Goal: Transaction & Acquisition: Obtain resource

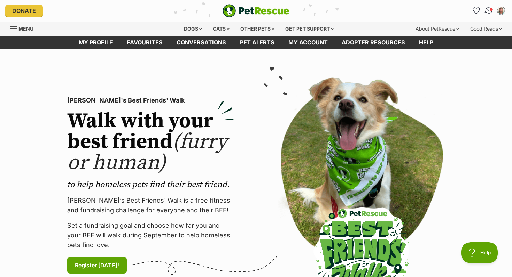
click at [489, 9] on img "Conversations" at bounding box center [488, 10] width 9 height 9
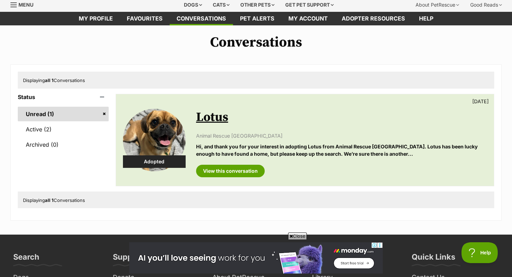
scroll to position [23, 0]
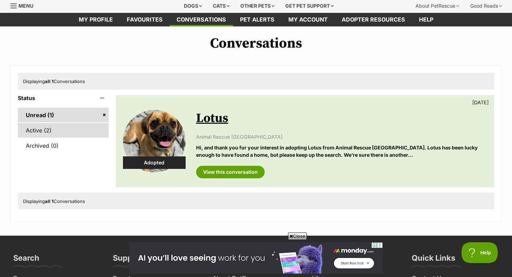
click at [62, 133] on link "Active (2)" at bounding box center [63, 130] width 91 height 15
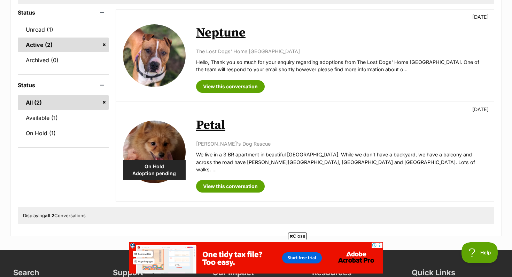
scroll to position [102, 0]
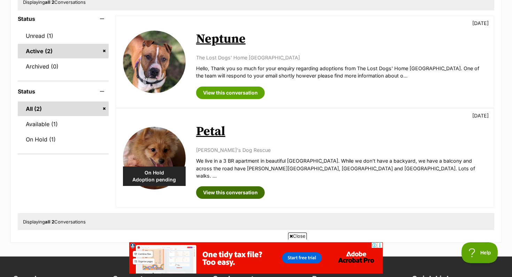
click at [254, 187] on link "View this conversation" at bounding box center [230, 193] width 69 height 13
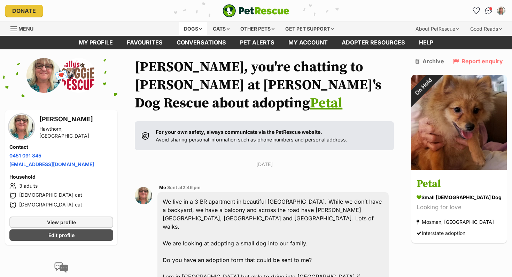
click at [193, 25] on div "Dogs" at bounding box center [193, 29] width 28 height 14
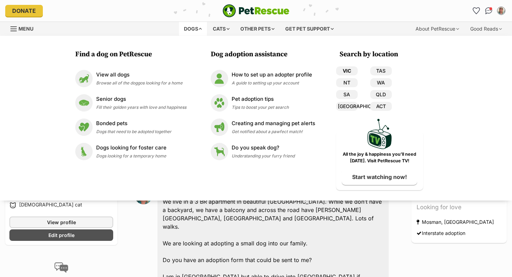
click at [350, 71] on link "VIC" at bounding box center [347, 70] width 22 height 9
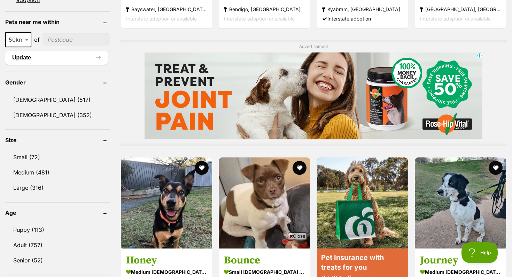
scroll to position [531, 0]
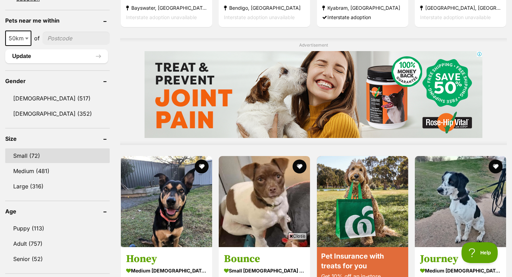
click at [23, 156] on link "Small (72)" at bounding box center [57, 156] width 104 height 15
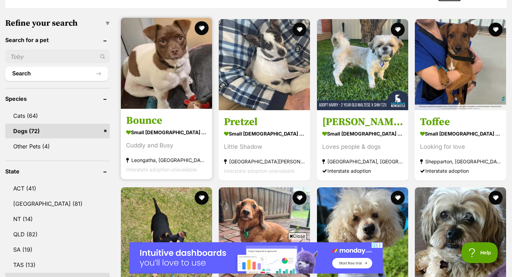
click at [185, 150] on div "Cuddly and Busy" at bounding box center [166, 145] width 81 height 9
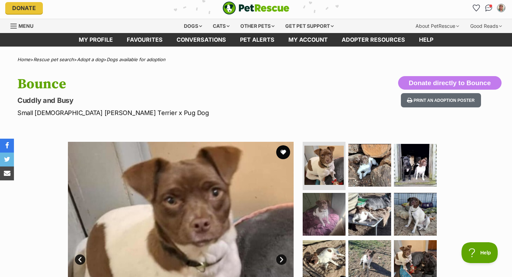
scroll to position [5, 0]
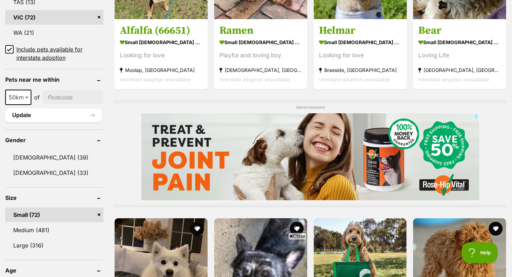
scroll to position [472, 0]
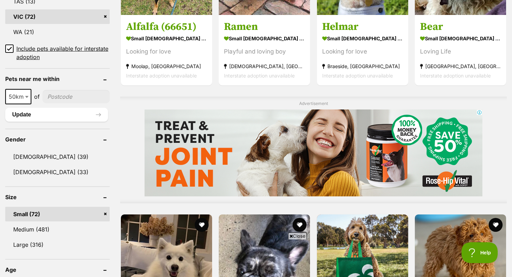
click at [8, 49] on icon at bounding box center [9, 48] width 5 height 5
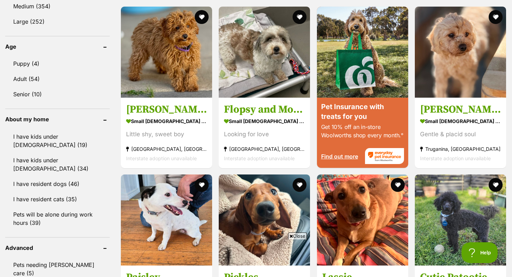
scroll to position [681, 0]
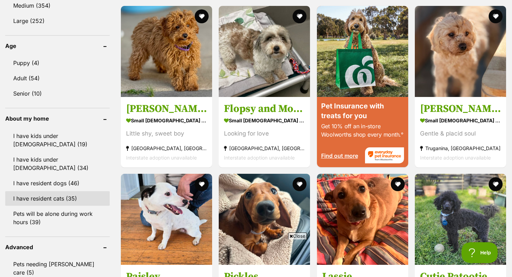
click at [47, 193] on link "I have resident cats (35)" at bounding box center [57, 198] width 104 height 15
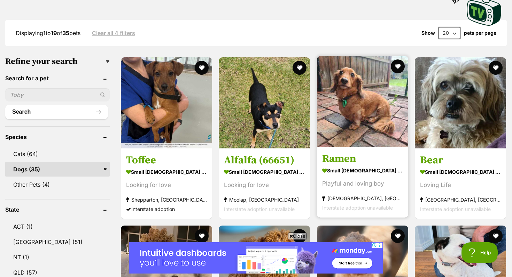
click at [357, 132] on img at bounding box center [362, 101] width 91 height 91
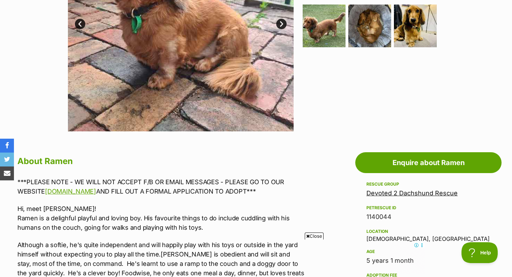
scroll to position [221, 0]
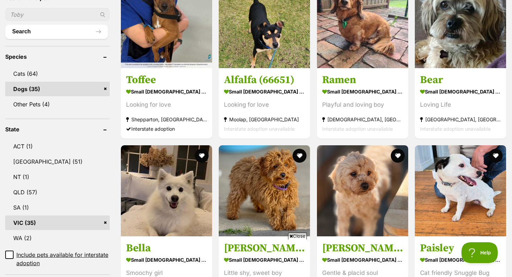
scroll to position [233, 0]
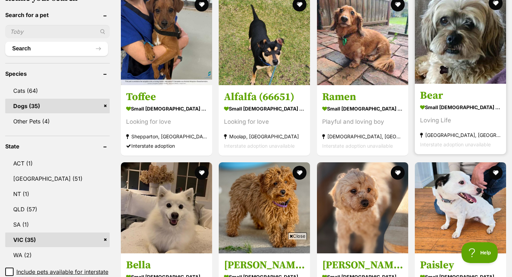
click at [445, 112] on strong "small [DEMOGRAPHIC_DATA] Dog" at bounding box center [460, 107] width 81 height 10
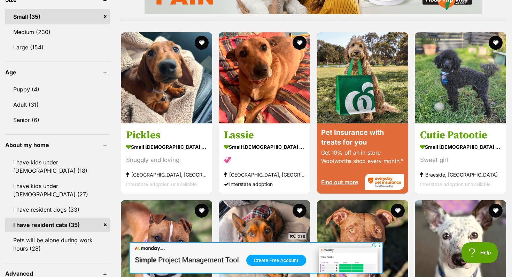
scroll to position [656, 0]
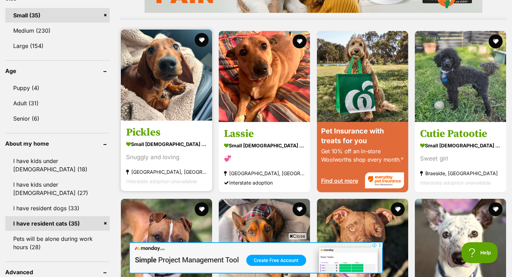
click at [172, 144] on strong "small [DEMOGRAPHIC_DATA] Dog" at bounding box center [166, 144] width 81 height 10
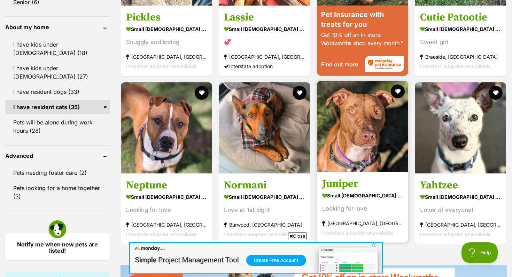
click at [377, 165] on img at bounding box center [362, 126] width 91 height 91
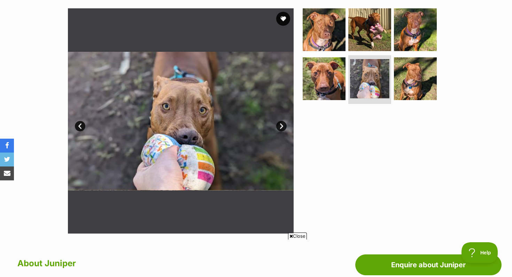
scroll to position [139, 0]
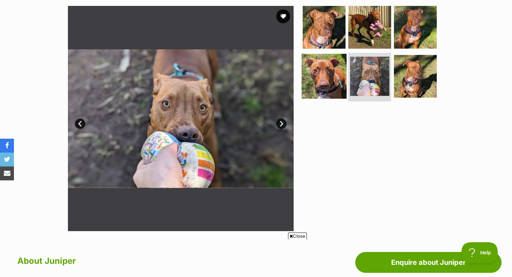
click at [333, 75] on img at bounding box center [323, 76] width 45 height 45
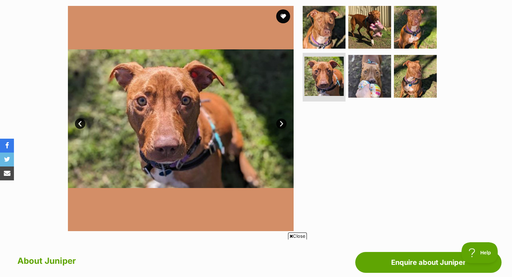
scroll to position [0, 0]
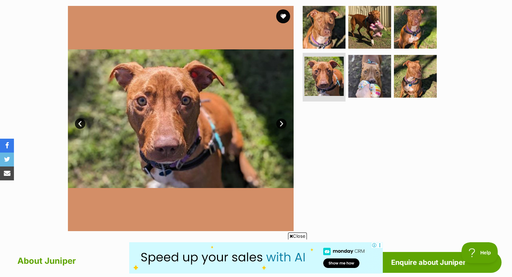
click at [283, 124] on link "Next" at bounding box center [281, 124] width 10 height 10
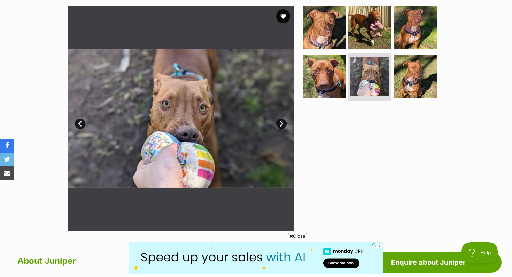
click at [283, 124] on link "Next" at bounding box center [281, 124] width 10 height 10
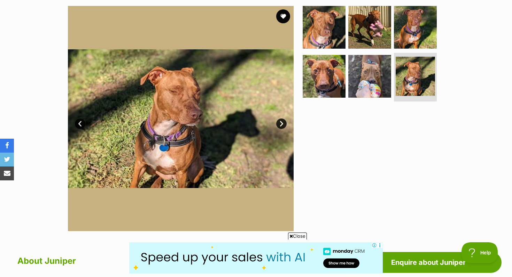
click at [283, 124] on link "Next" at bounding box center [281, 124] width 10 height 10
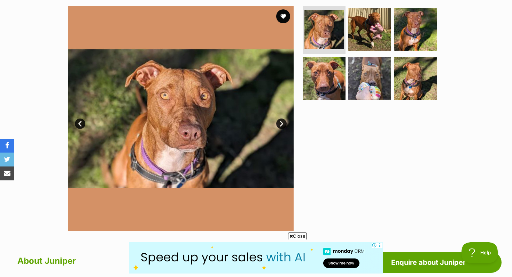
click at [365, 141] on div at bounding box center [372, 119] width 143 height 226
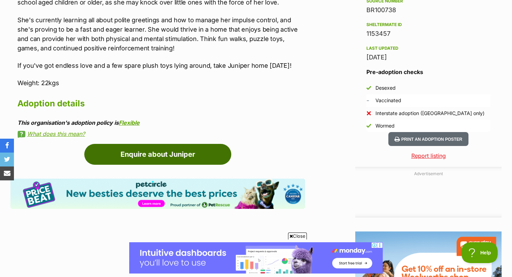
click at [195, 150] on link "Enquire about Juniper" at bounding box center [157, 154] width 147 height 21
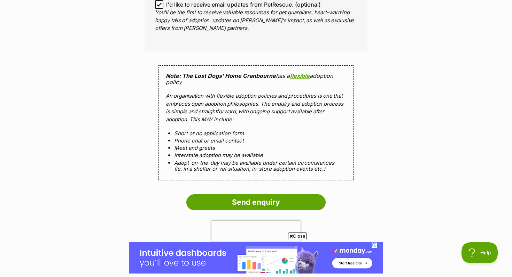
scroll to position [595, 0]
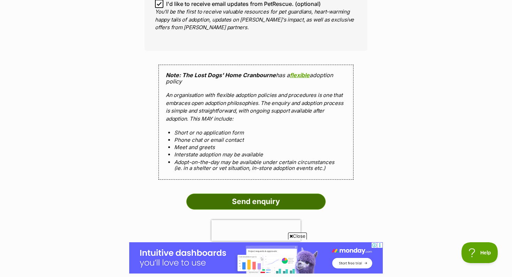
click at [258, 201] on input "Send enquiry" at bounding box center [255, 202] width 139 height 16
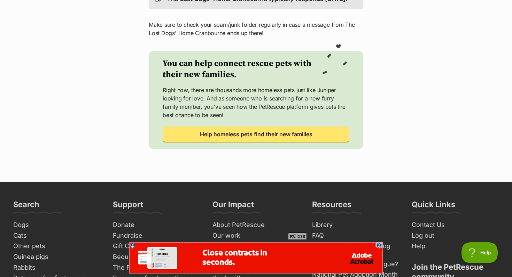
scroll to position [263, 0]
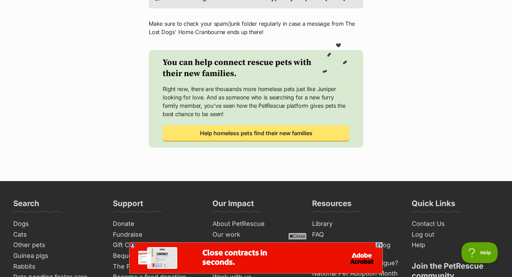
click at [250, 148] on section "You can help connect rescue pets with their new families. Right now, there are …" at bounding box center [256, 99] width 214 height 98
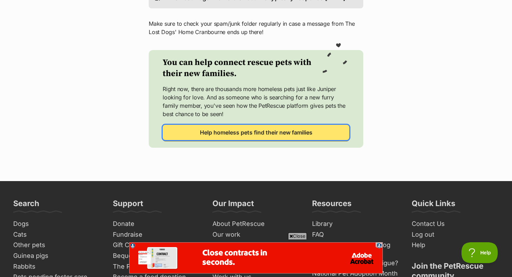
click at [250, 137] on span "Help homeless pets find their new families" at bounding box center [256, 132] width 112 height 8
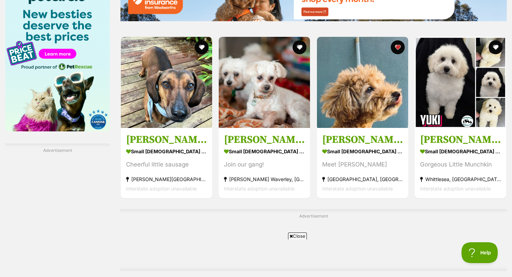
scroll to position [1065, 0]
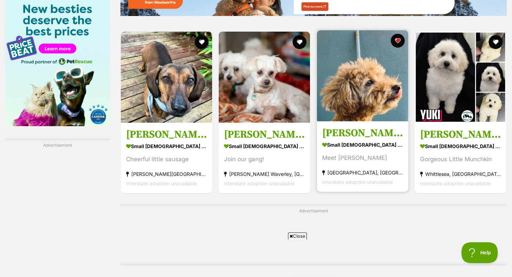
click at [367, 160] on div "Meet [PERSON_NAME]" at bounding box center [362, 157] width 81 height 9
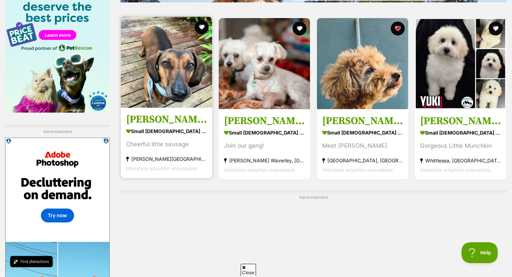
click at [190, 158] on strong "[PERSON_NAME][GEOGRAPHIC_DATA], [GEOGRAPHIC_DATA]" at bounding box center [166, 158] width 81 height 9
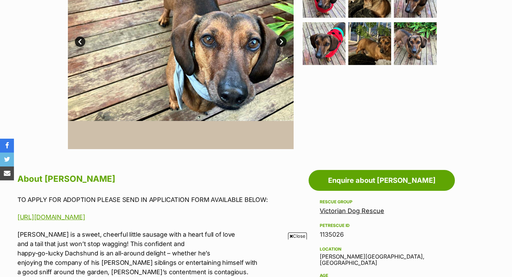
scroll to position [175, 0]
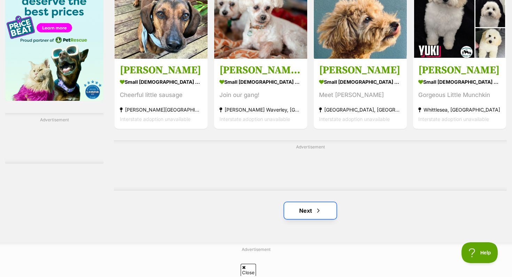
click at [316, 207] on span "Next page" at bounding box center [318, 211] width 7 height 8
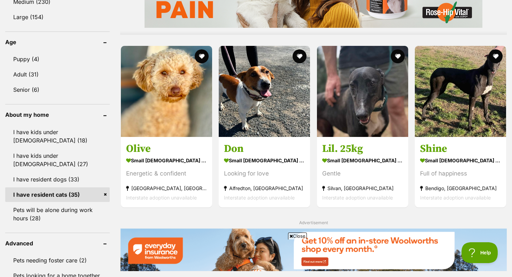
scroll to position [686, 0]
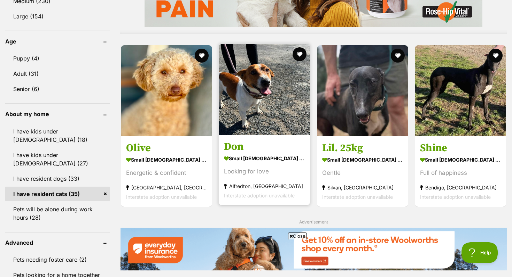
click at [277, 158] on strong "small [DEMOGRAPHIC_DATA] Dog" at bounding box center [264, 159] width 81 height 10
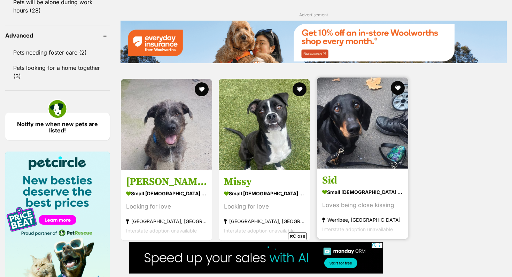
click at [356, 183] on h3 "Sid" at bounding box center [362, 180] width 81 height 13
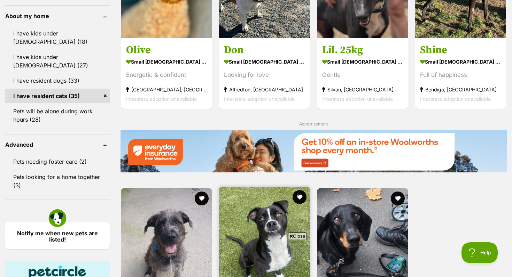
click at [273, 191] on img at bounding box center [264, 232] width 91 height 91
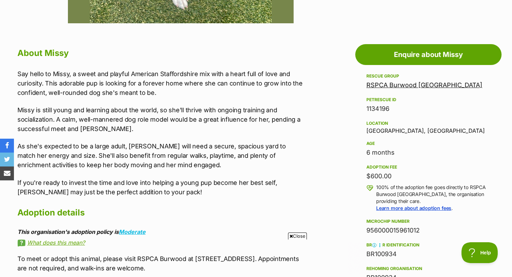
scroll to position [342, 0]
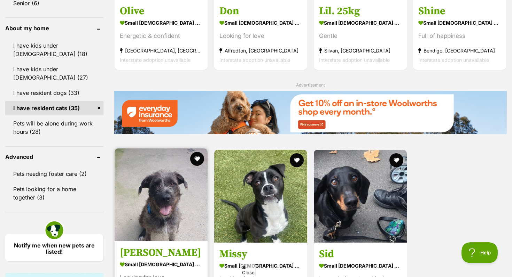
scroll to position [774, 0]
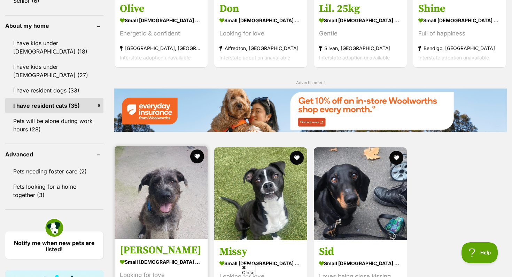
click at [204, 146] on img at bounding box center [161, 192] width 93 height 93
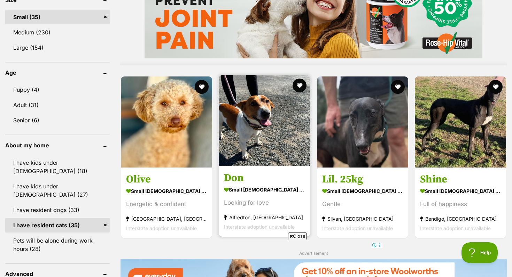
scroll to position [652, 0]
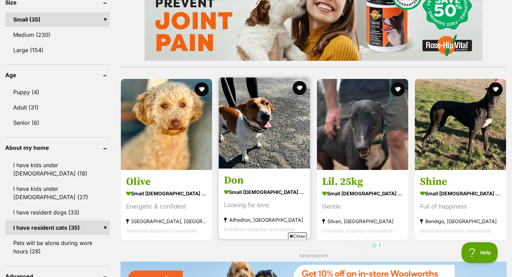
click at [287, 181] on h3 "Don" at bounding box center [264, 180] width 81 height 13
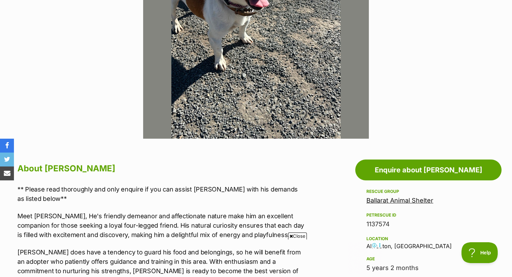
scroll to position [232, 0]
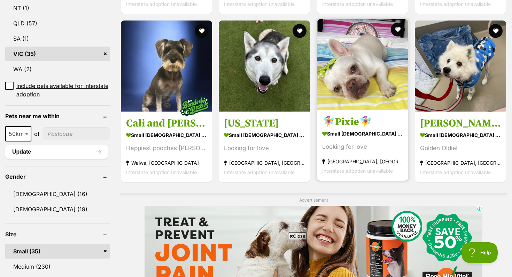
click at [398, 104] on img at bounding box center [362, 64] width 91 height 91
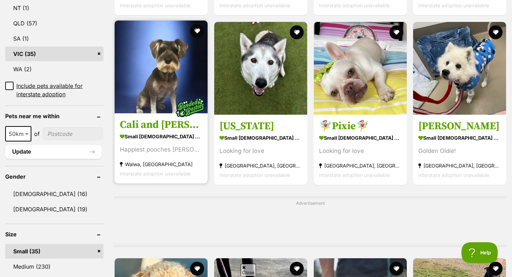
click at [196, 71] on img at bounding box center [161, 67] width 93 height 93
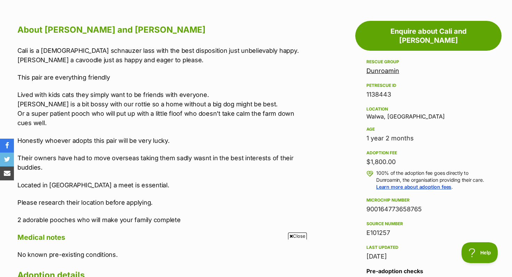
scroll to position [369, 0]
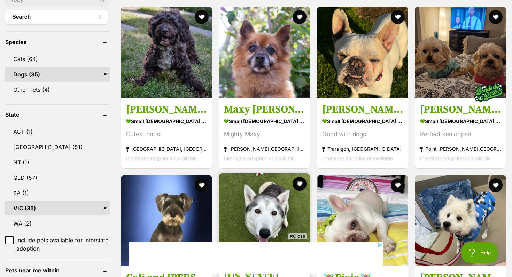
scroll to position [264, 0]
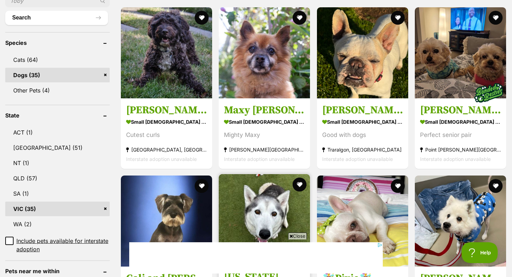
click at [272, 136] on div "Mighty Maxy" at bounding box center [264, 135] width 81 height 9
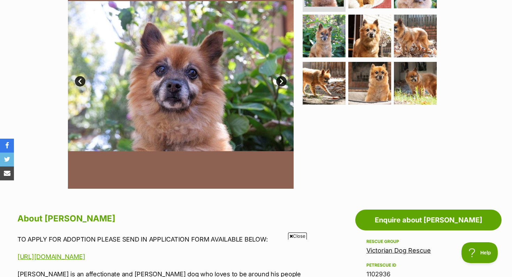
scroll to position [180, 0]
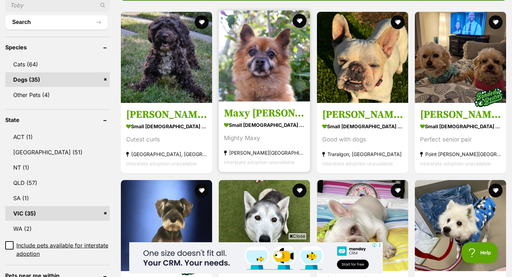
scroll to position [261, 0]
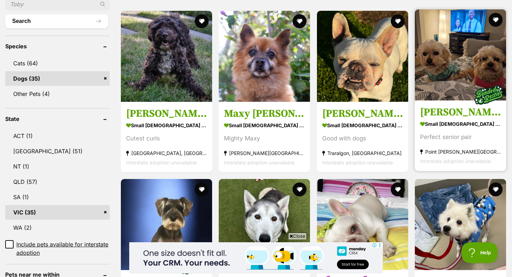
click at [448, 70] on img at bounding box center [460, 54] width 91 height 91
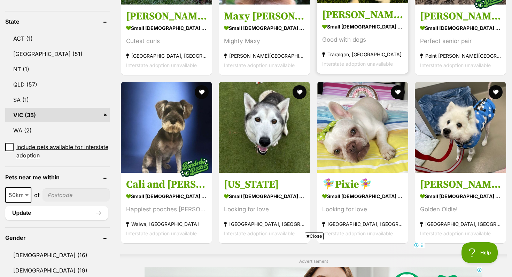
scroll to position [357, 0]
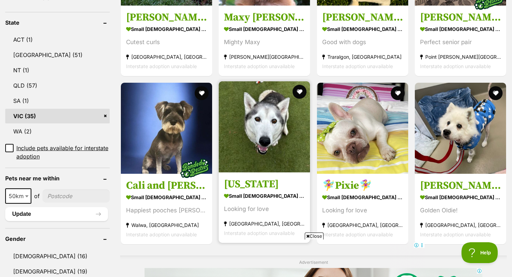
click at [267, 124] on img at bounding box center [264, 126] width 91 height 91
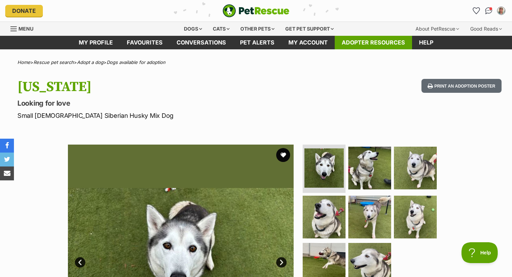
click at [361, 42] on link "Adopter resources" at bounding box center [373, 43] width 77 height 14
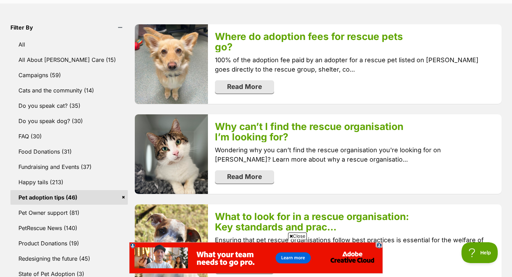
scroll to position [179, 0]
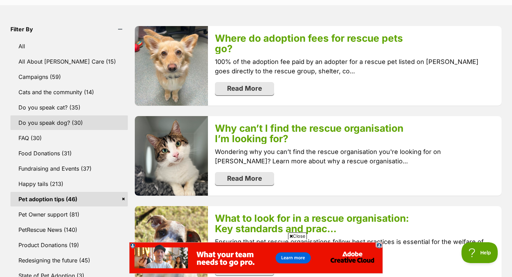
click at [65, 124] on link "Do you speak dog? (30)" at bounding box center [68, 123] width 117 height 15
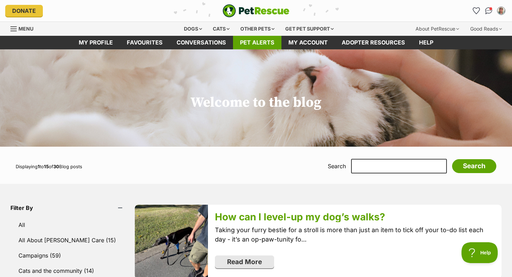
click at [257, 46] on link "Pet alerts" at bounding box center [257, 43] width 48 height 14
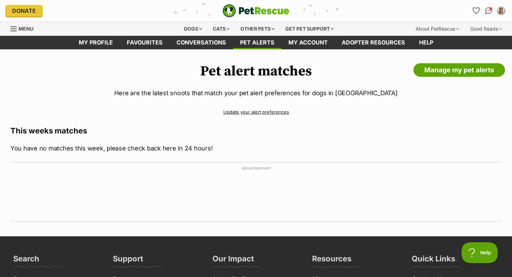
click at [15, 28] on div "Menu" at bounding box center [13, 29] width 7 height 6
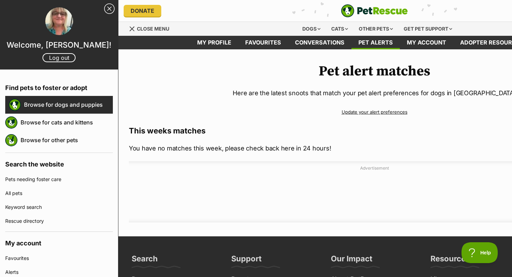
click at [37, 103] on link "Browse for dogs and puppies" at bounding box center [68, 104] width 89 height 15
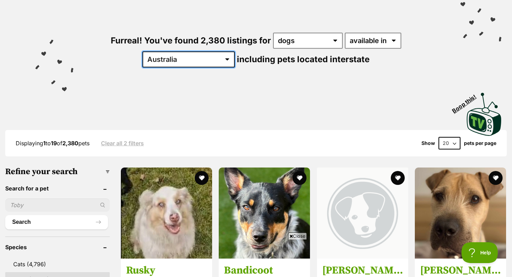
click at [235, 52] on select "Australia ACT NSW NT QLD SA TAS VIC WA" at bounding box center [188, 60] width 92 height 16
select select "VIC"
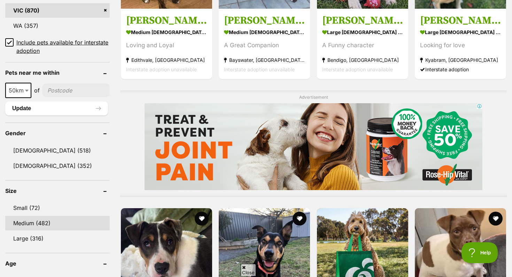
click at [34, 220] on link "Medium (482)" at bounding box center [57, 223] width 104 height 15
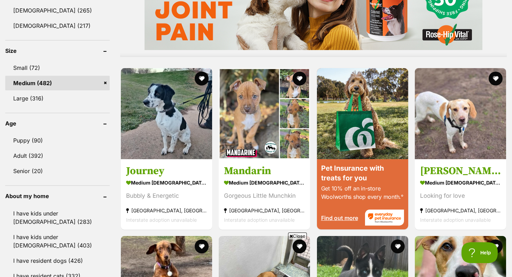
scroll to position [620, 0]
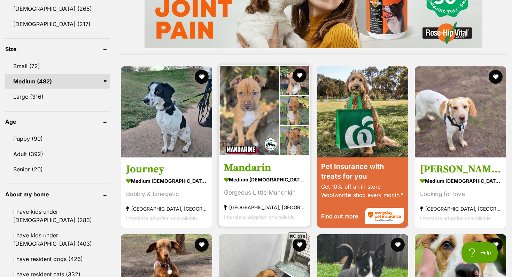
click at [290, 178] on strong "medium female Dog" at bounding box center [264, 179] width 81 height 10
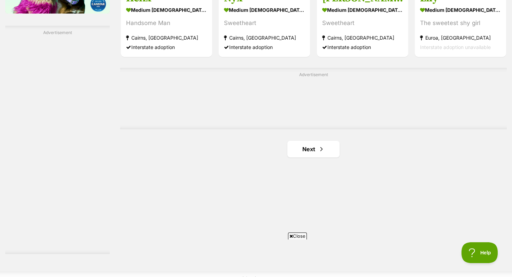
scroll to position [1202, 0]
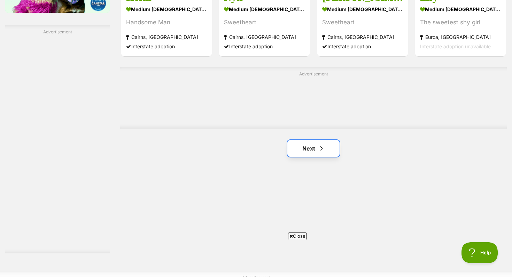
click at [315, 149] on link "Next" at bounding box center [313, 148] width 52 height 17
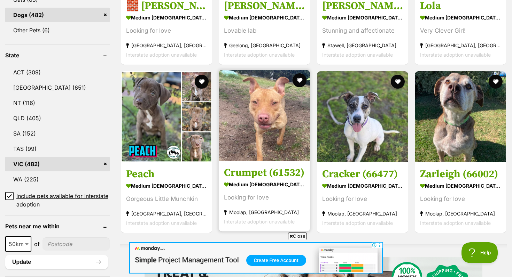
scroll to position [326, 0]
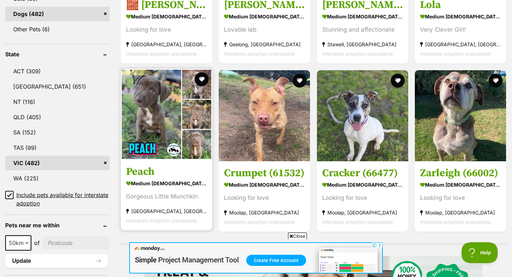
click at [191, 182] on strong "medium [DEMOGRAPHIC_DATA] Dog" at bounding box center [166, 184] width 81 height 10
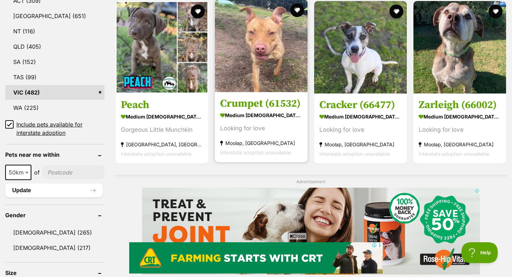
click at [272, 130] on div "Looking for love" at bounding box center [261, 128] width 82 height 9
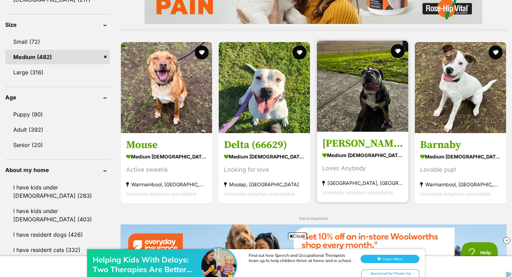
click at [378, 170] on div "Loves Anybody" at bounding box center [362, 168] width 81 height 9
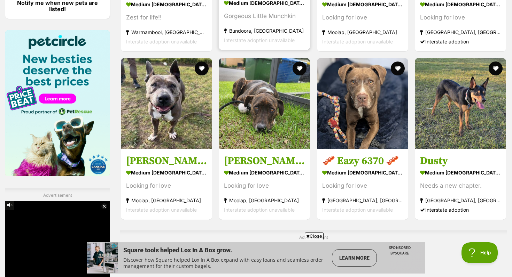
scroll to position [1037, 0]
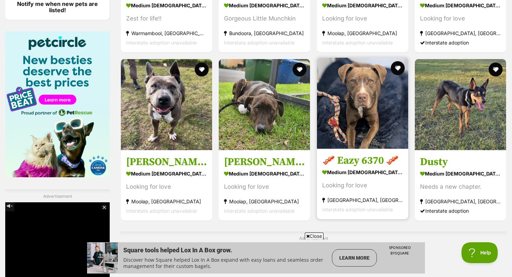
click at [376, 189] on div "Looking for love" at bounding box center [362, 185] width 81 height 9
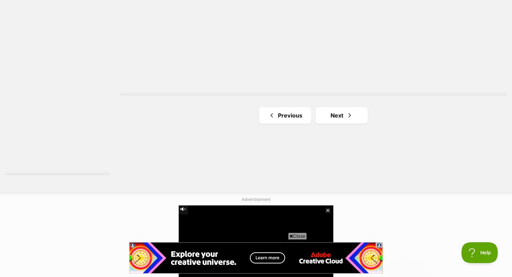
scroll to position [1281, 0]
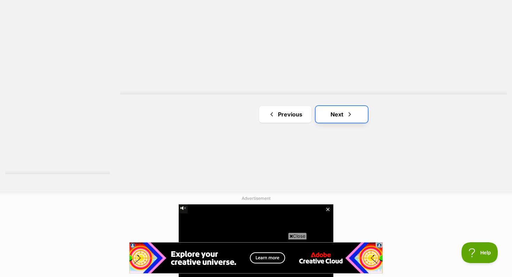
click at [338, 115] on link "Next" at bounding box center [341, 114] width 52 height 17
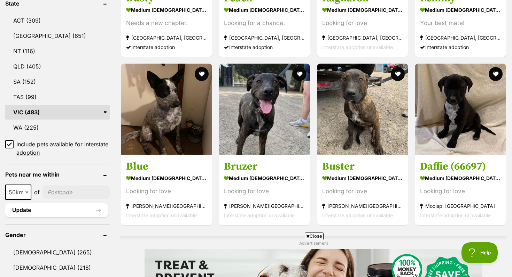
scroll to position [379, 0]
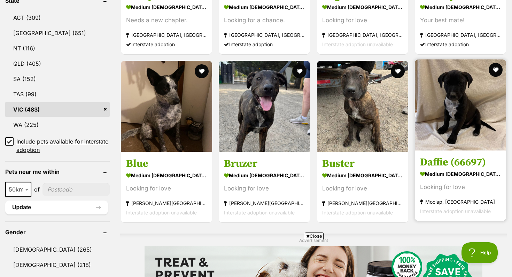
click at [474, 189] on div "Looking for love" at bounding box center [460, 187] width 81 height 9
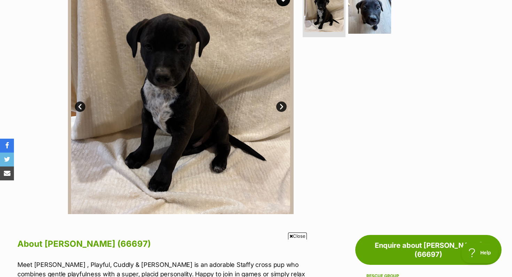
click at [282, 105] on link "Next" at bounding box center [281, 107] width 10 height 10
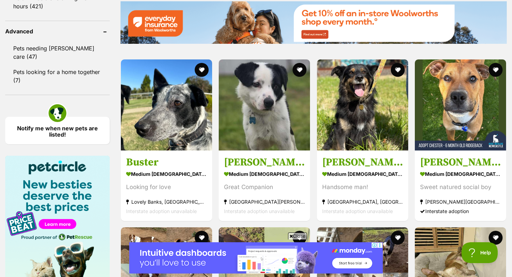
scroll to position [914, 0]
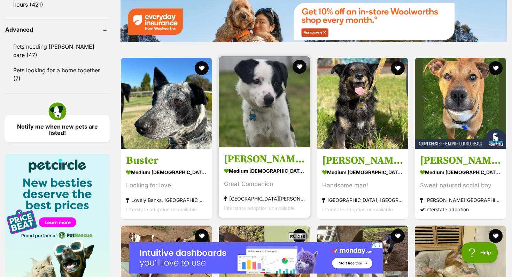
click at [295, 177] on section "medium male Dog Great Companion Altona Meadows, VIC Interstate adoption unavail…" at bounding box center [264, 189] width 81 height 47
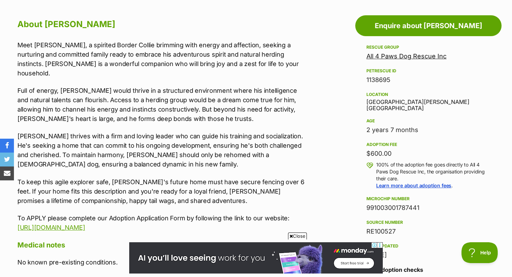
scroll to position [375, 0]
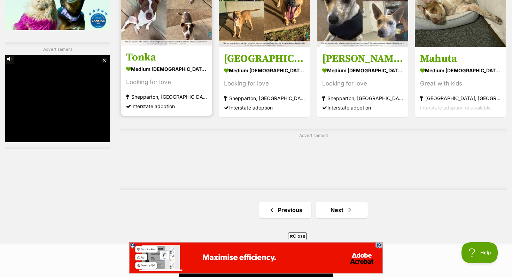
scroll to position [1176, 0]
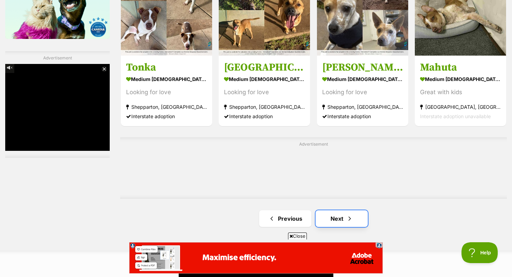
click at [338, 211] on link "Next" at bounding box center [341, 219] width 52 height 17
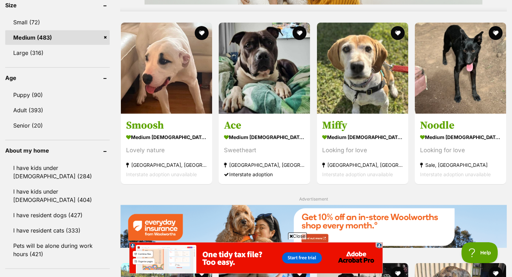
scroll to position [668, 0]
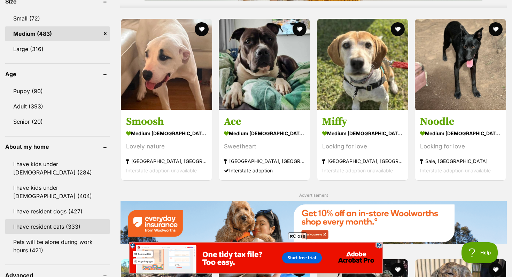
click at [63, 228] on link "I have resident cats (333)" at bounding box center [57, 227] width 104 height 15
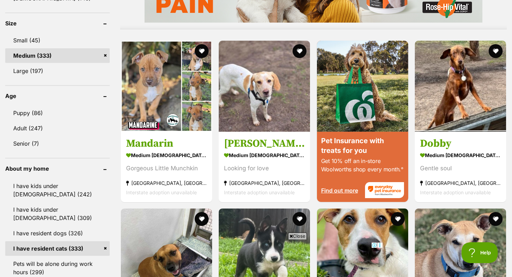
scroll to position [647, 0]
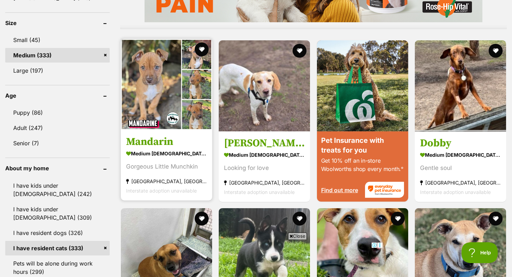
click at [193, 178] on strong "Mill Park, VIC" at bounding box center [166, 181] width 81 height 9
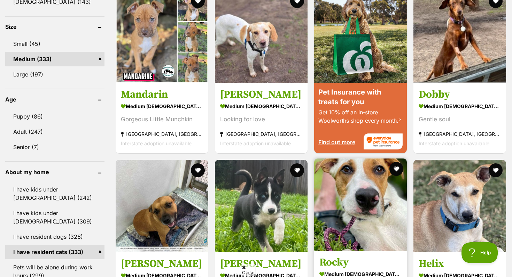
click at [349, 210] on img at bounding box center [360, 205] width 93 height 93
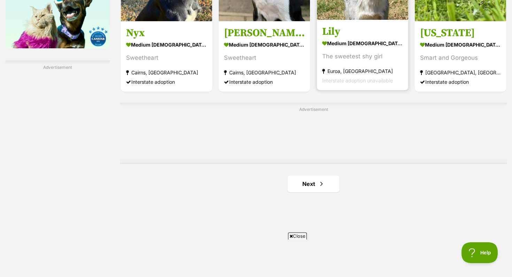
scroll to position [1169, 0]
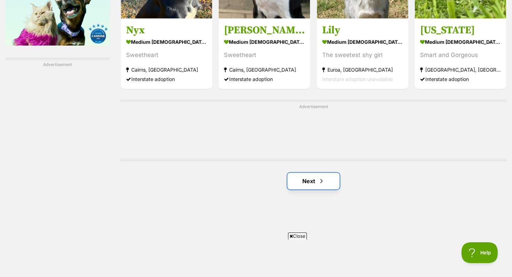
click at [321, 185] on span "Next page" at bounding box center [321, 181] width 7 height 8
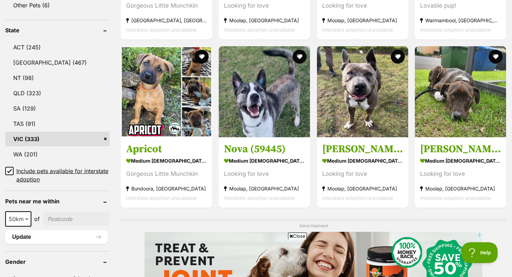
scroll to position [353, 0]
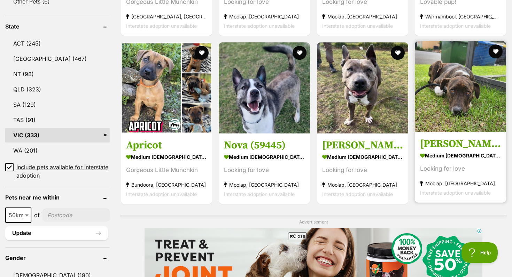
click at [459, 164] on section "medium female Dog Looking for love Moolap, VIC Interstate adoption unavailable" at bounding box center [460, 174] width 81 height 47
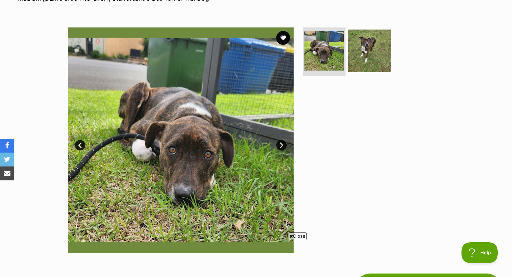
click at [282, 145] on link "Next" at bounding box center [281, 145] width 10 height 10
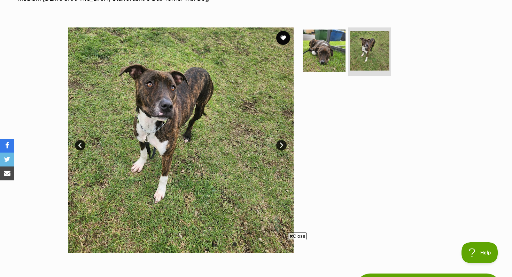
click at [282, 144] on link "Next" at bounding box center [281, 145] width 10 height 10
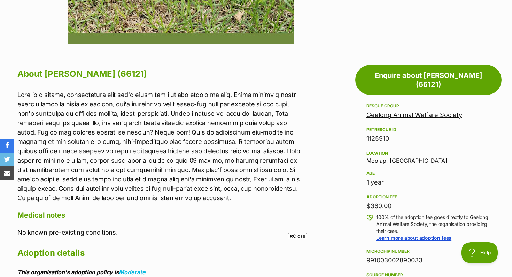
scroll to position [328, 0]
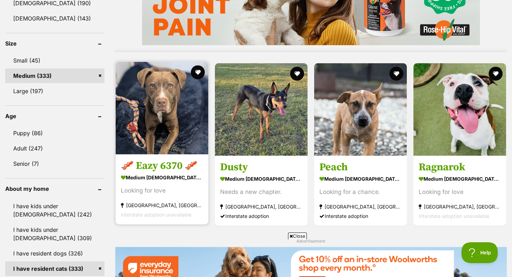
click at [170, 189] on section "medium male Dog Looking for love Mornington, VIC Interstate adoption unavailable" at bounding box center [162, 196] width 82 height 47
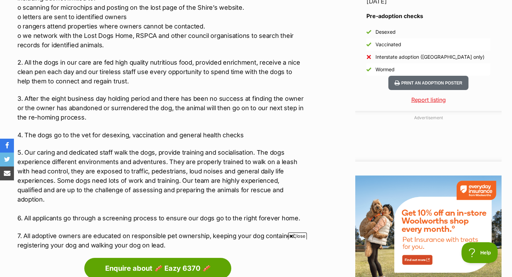
scroll to position [643, 0]
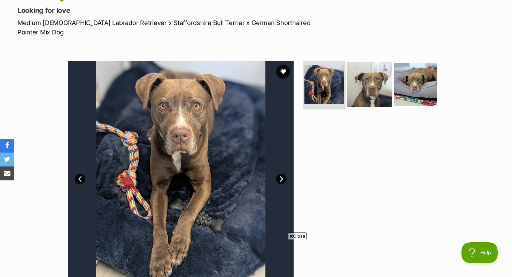
click at [369, 75] on img at bounding box center [369, 84] width 45 height 45
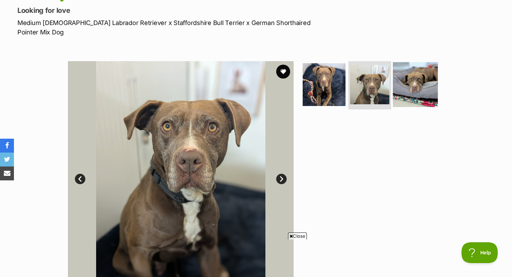
click at [415, 72] on img at bounding box center [415, 84] width 45 height 45
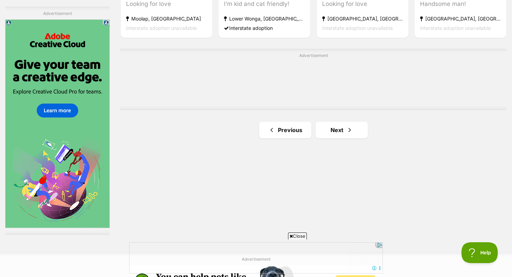
scroll to position [1243, 0]
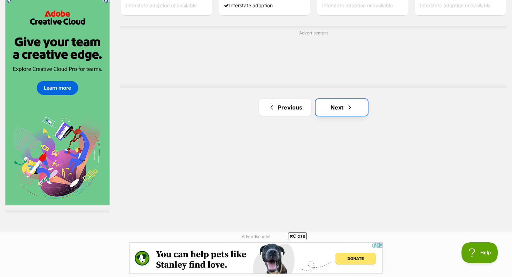
click at [337, 110] on link "Next" at bounding box center [341, 107] width 52 height 17
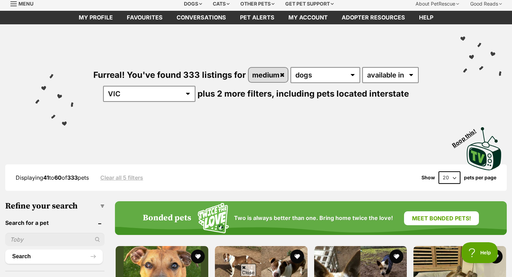
scroll to position [26, 0]
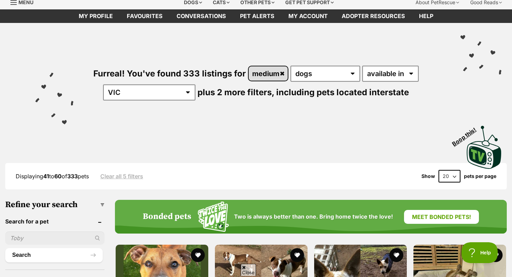
click at [282, 76] on link "medium" at bounding box center [268, 73] width 39 height 14
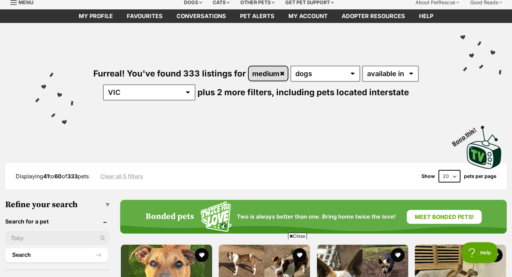
scroll to position [0, 0]
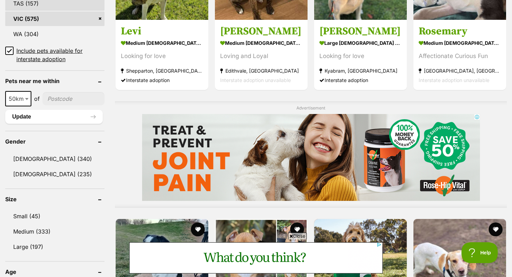
scroll to position [473, 0]
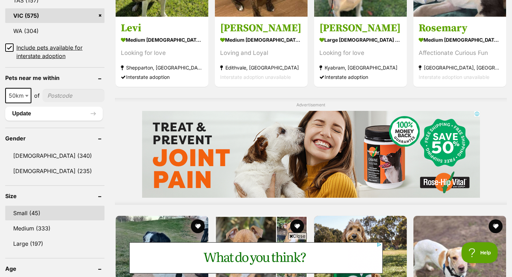
click at [31, 213] on link "Small (45)" at bounding box center [54, 213] width 99 height 15
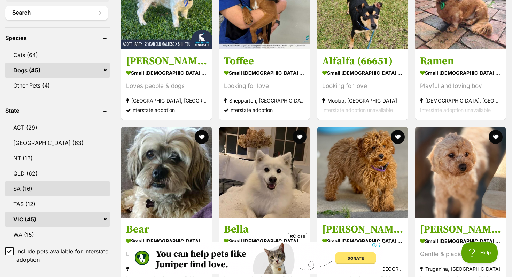
scroll to position [269, 0]
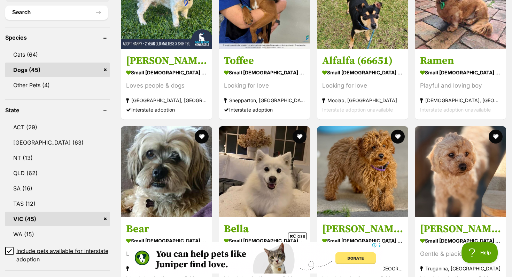
click at [38, 218] on link "VIC (45)" at bounding box center [57, 219] width 104 height 15
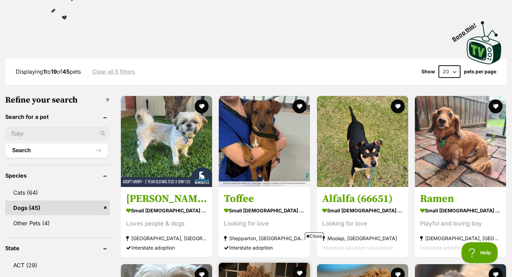
scroll to position [133, 0]
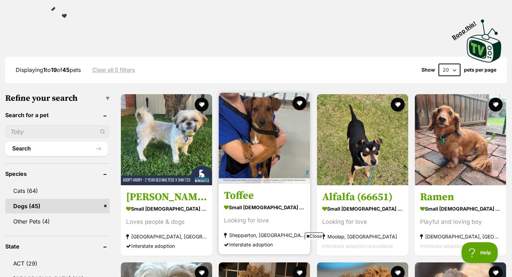
click at [285, 142] on img at bounding box center [264, 138] width 91 height 91
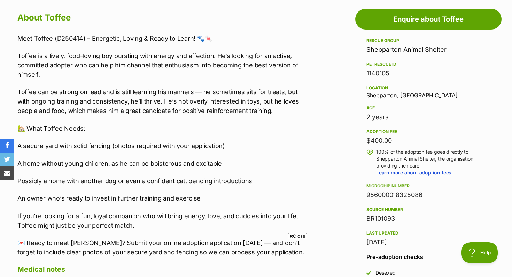
scroll to position [399, 0]
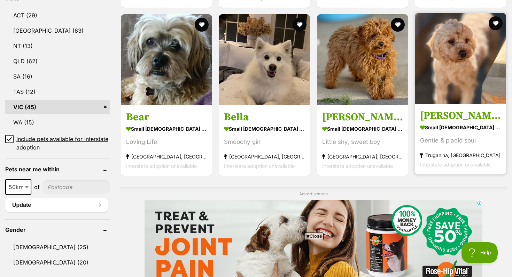
click at [439, 135] on section "small female Dog Gentle & placid soul Truganina, VIC Interstate adoption unavai…" at bounding box center [460, 146] width 81 height 47
